Goal: Task Accomplishment & Management: Use online tool/utility

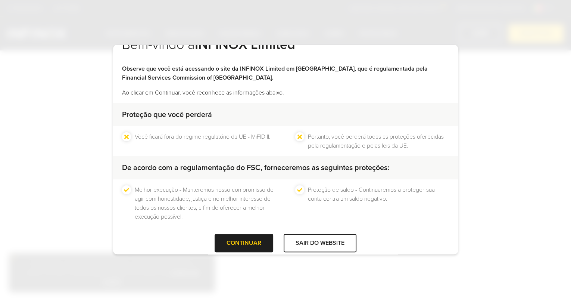
scroll to position [29, 0]
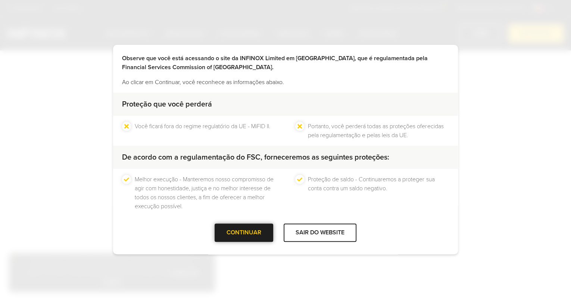
click at [244, 232] on div at bounding box center [244, 232] width 0 height 0
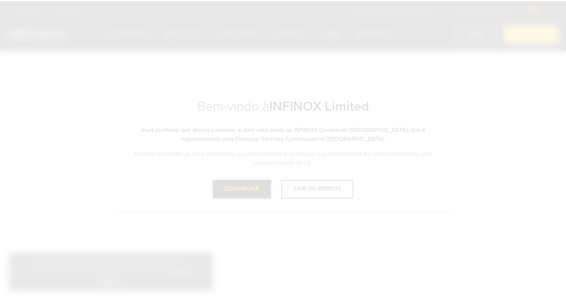
scroll to position [0, 0]
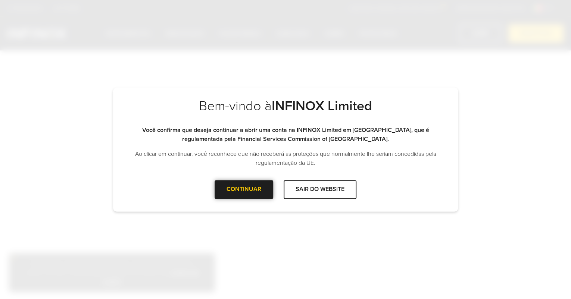
click at [237, 197] on div "CONTINUAR" at bounding box center [244, 189] width 59 height 18
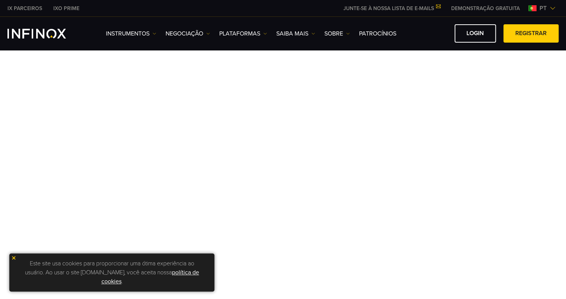
click at [15, 258] on img at bounding box center [13, 257] width 5 height 5
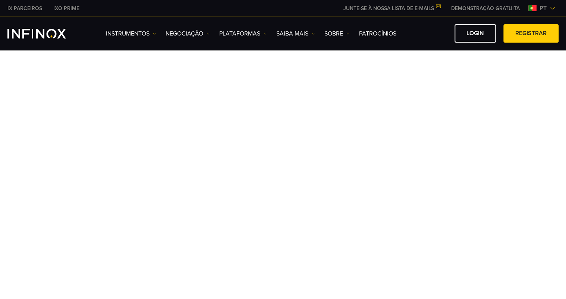
click at [531, 34] on span at bounding box center [531, 34] width 0 height 0
